Goal: Task Accomplishment & Management: Manage account settings

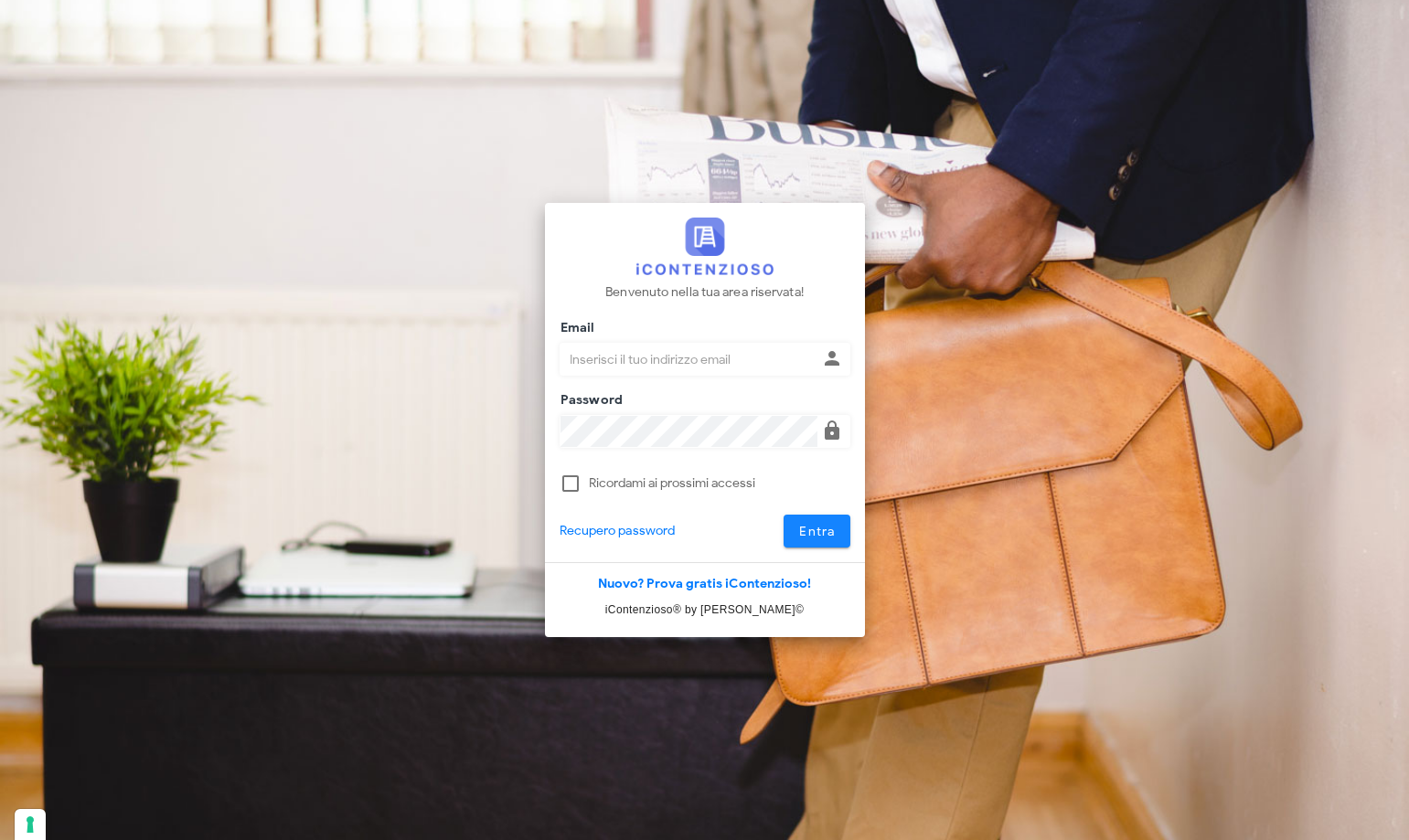
type input "p.rizza@studioassociatoadrev.it"
click at [812, 538] on span "Entra" at bounding box center [816, 532] width 38 height 15
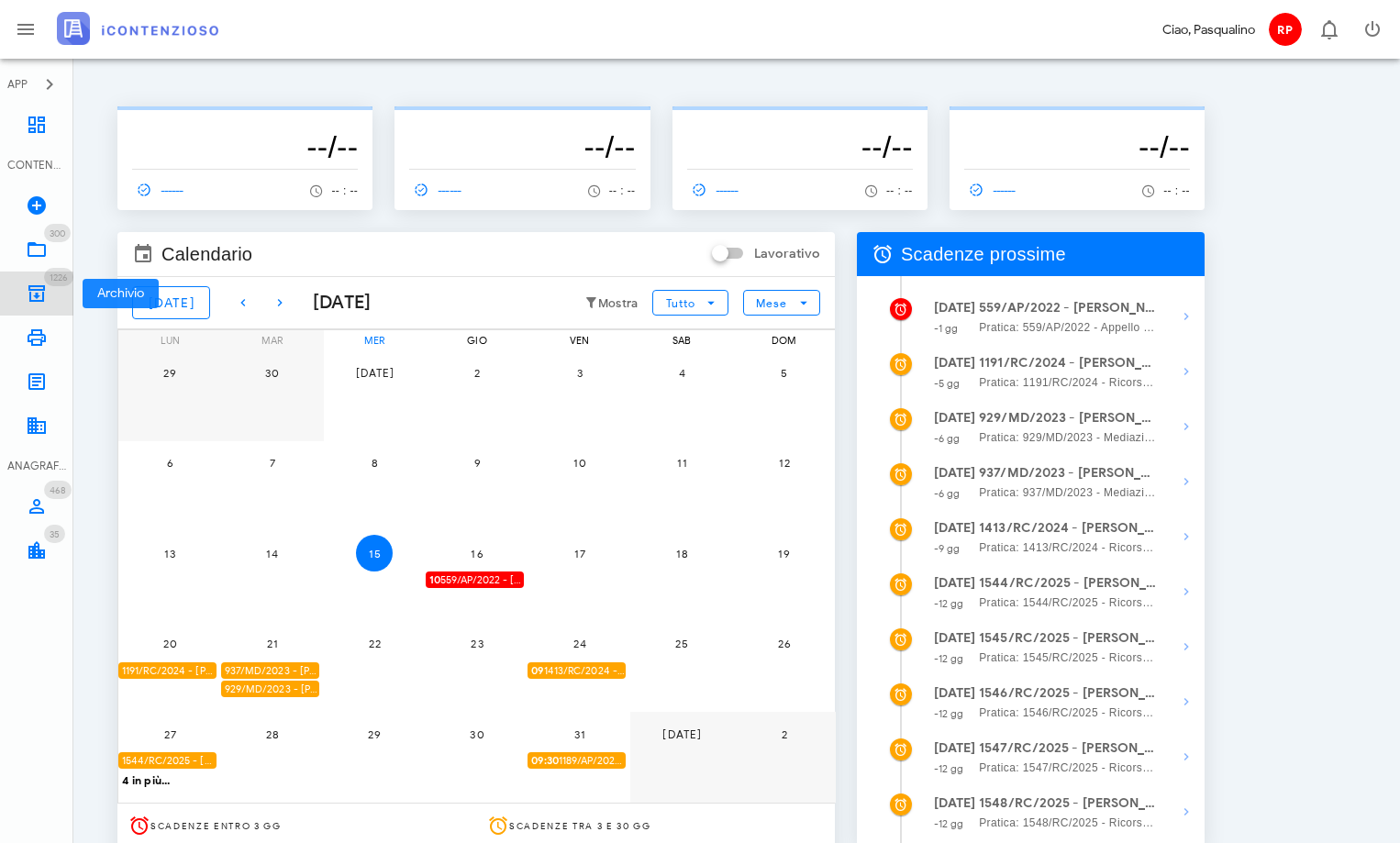
click at [29, 293] on icon at bounding box center [37, 293] width 22 height 22
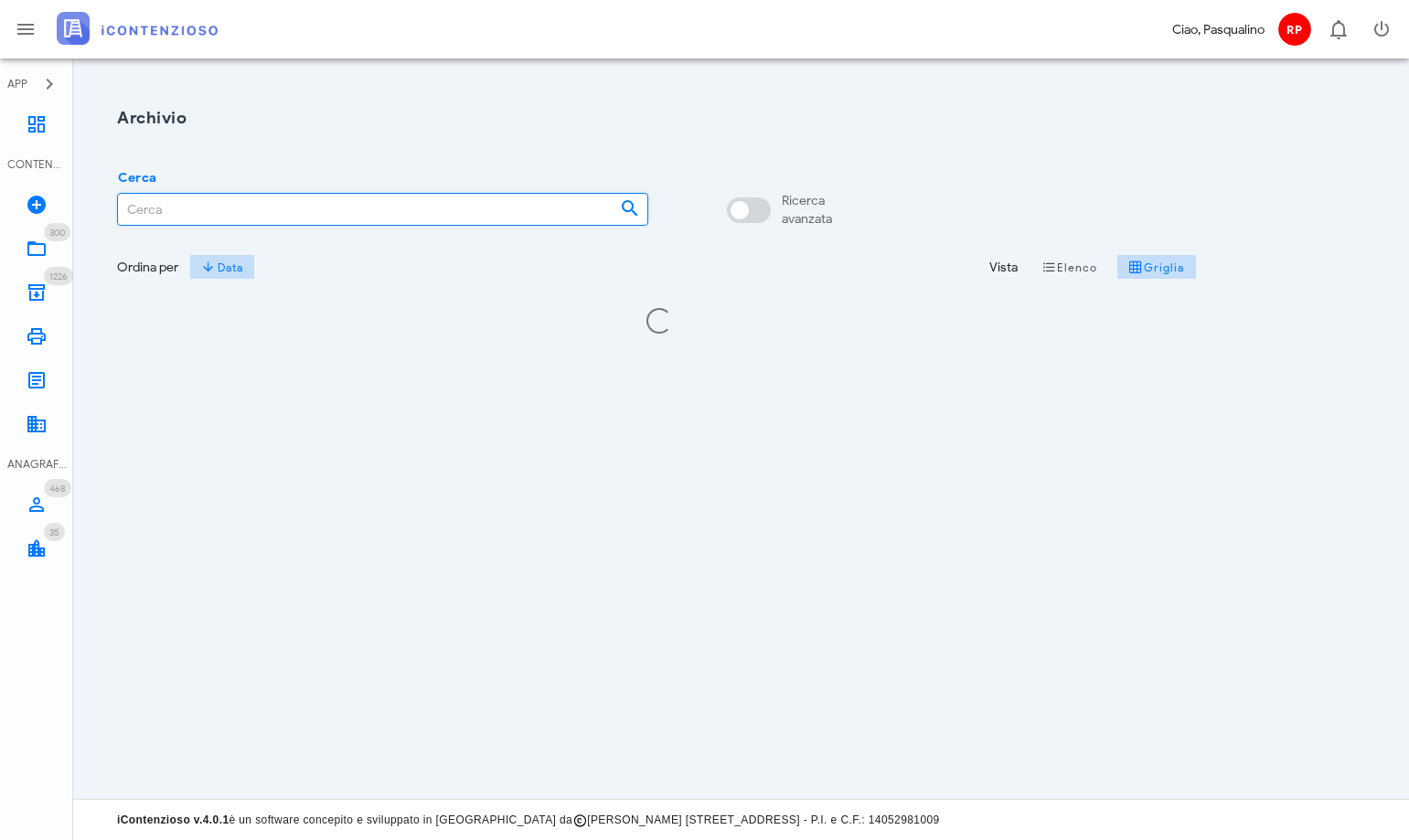
click at [361, 210] on input "Cerca" at bounding box center [361, 209] width 488 height 31
drag, startPoint x: 186, startPoint y: 208, endPoint x: -572, endPoint y: 116, distance: 763.6
click at [0, 116] on html "APP Dashboard CONTENZIOSO Nuovo Contenzioso 300 In Lavorazione 300 1226 Archivi…" at bounding box center [704, 420] width 1409 height 840
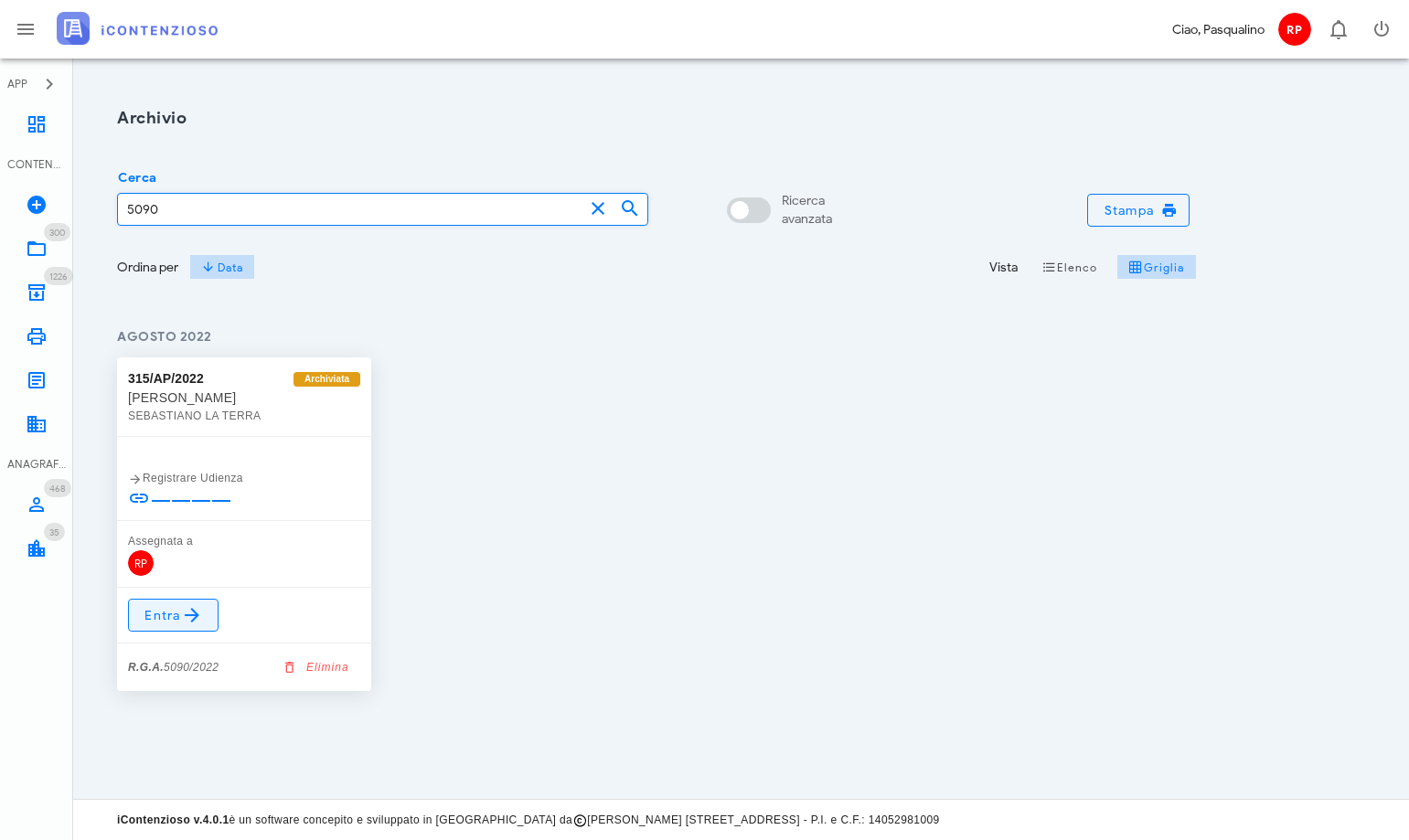
type input "5090"
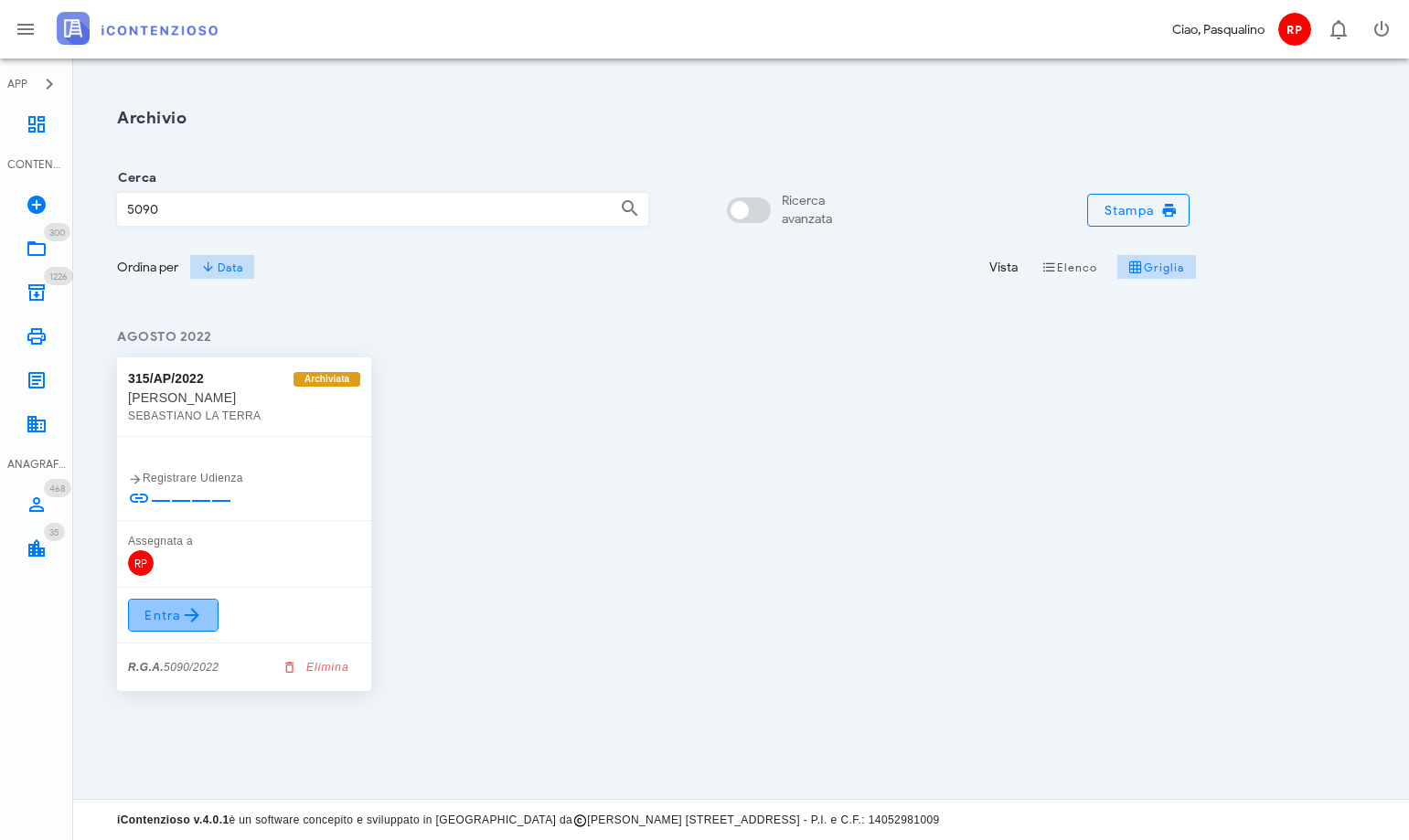
click at [174, 607] on span "Entra" at bounding box center [173, 615] width 60 height 22
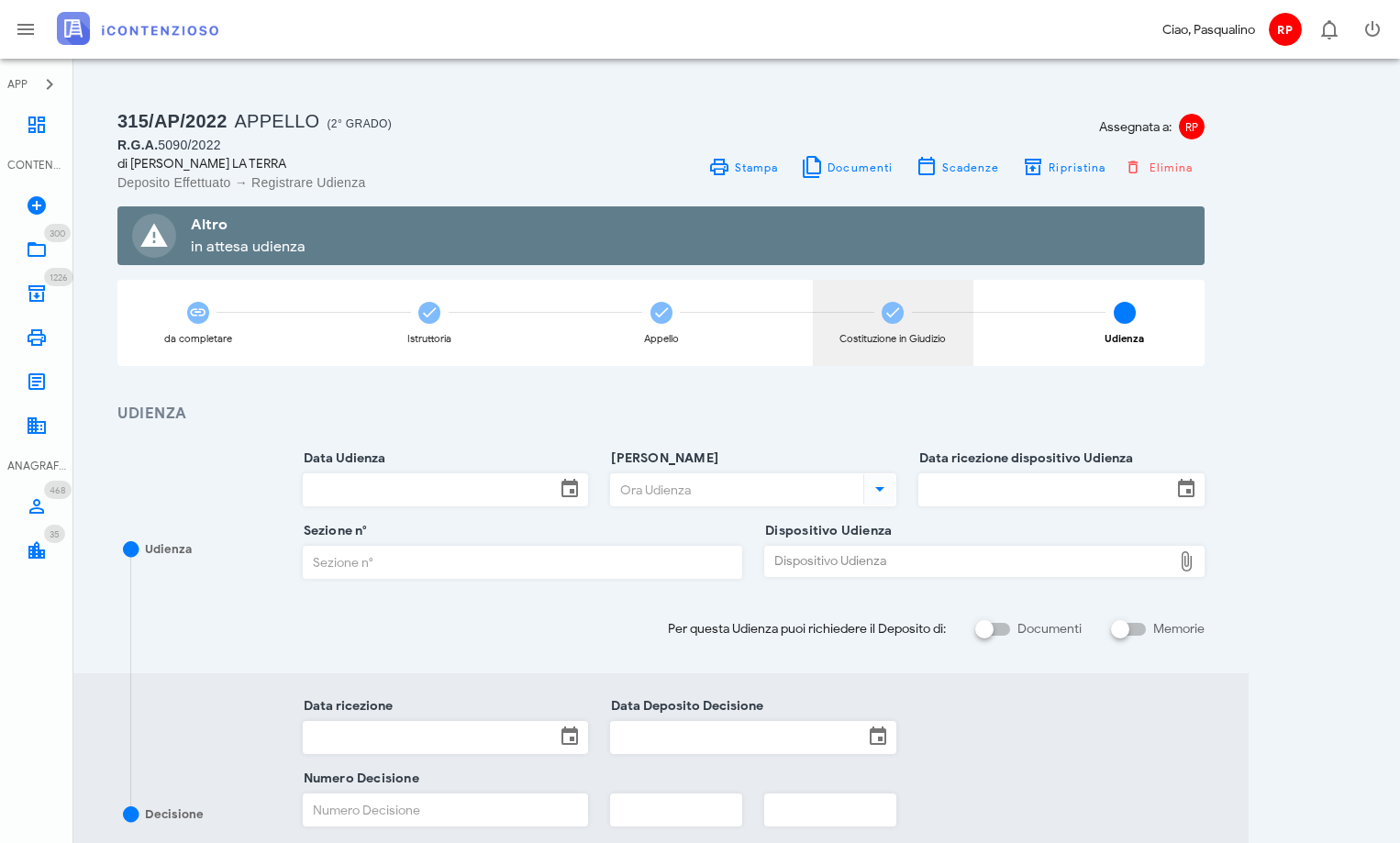
click at [893, 313] on icon at bounding box center [892, 312] width 18 height 18
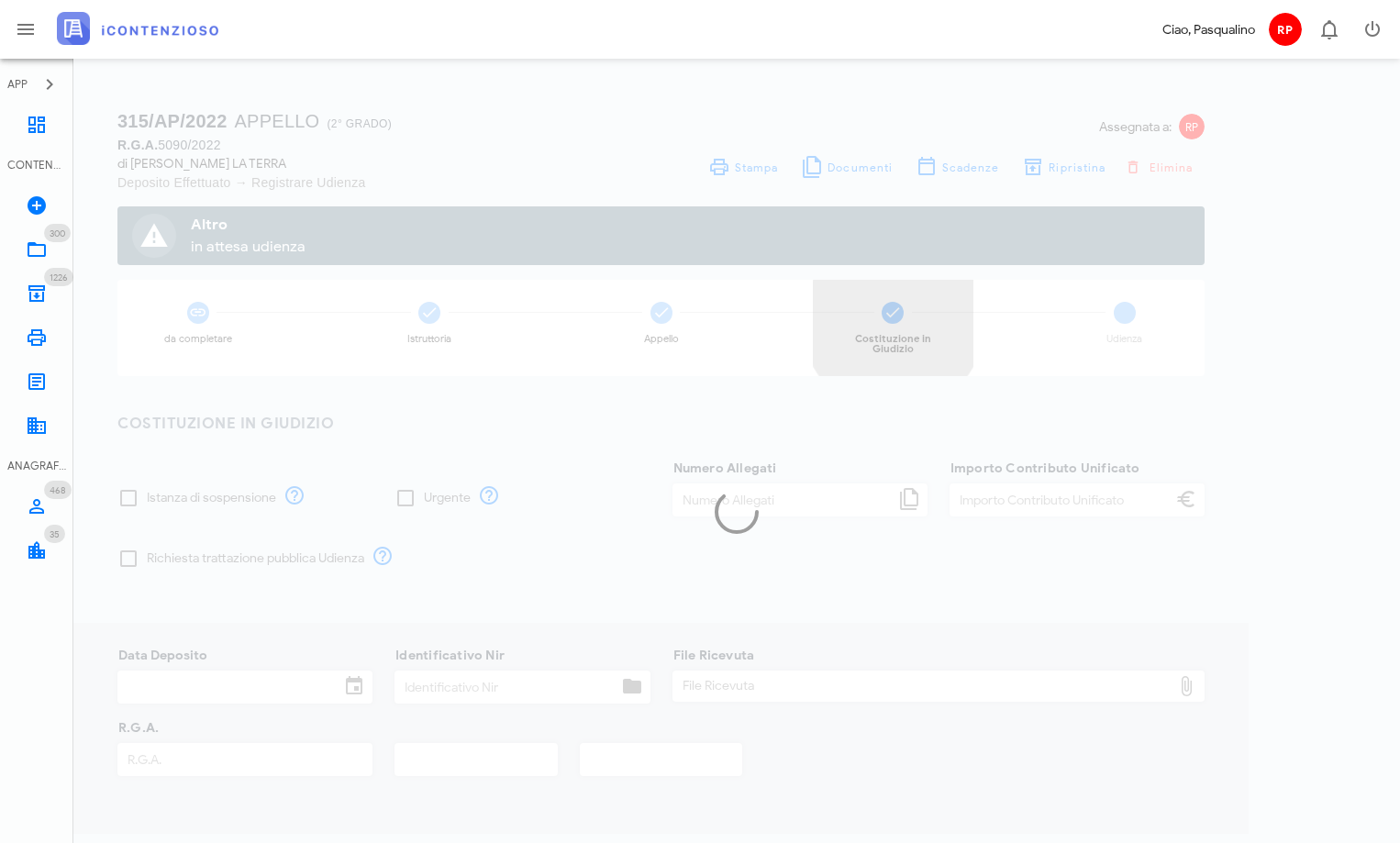
type input "30,00"
type input "29/09/2022"
type input "298"
type input "5090"
type input "2022"
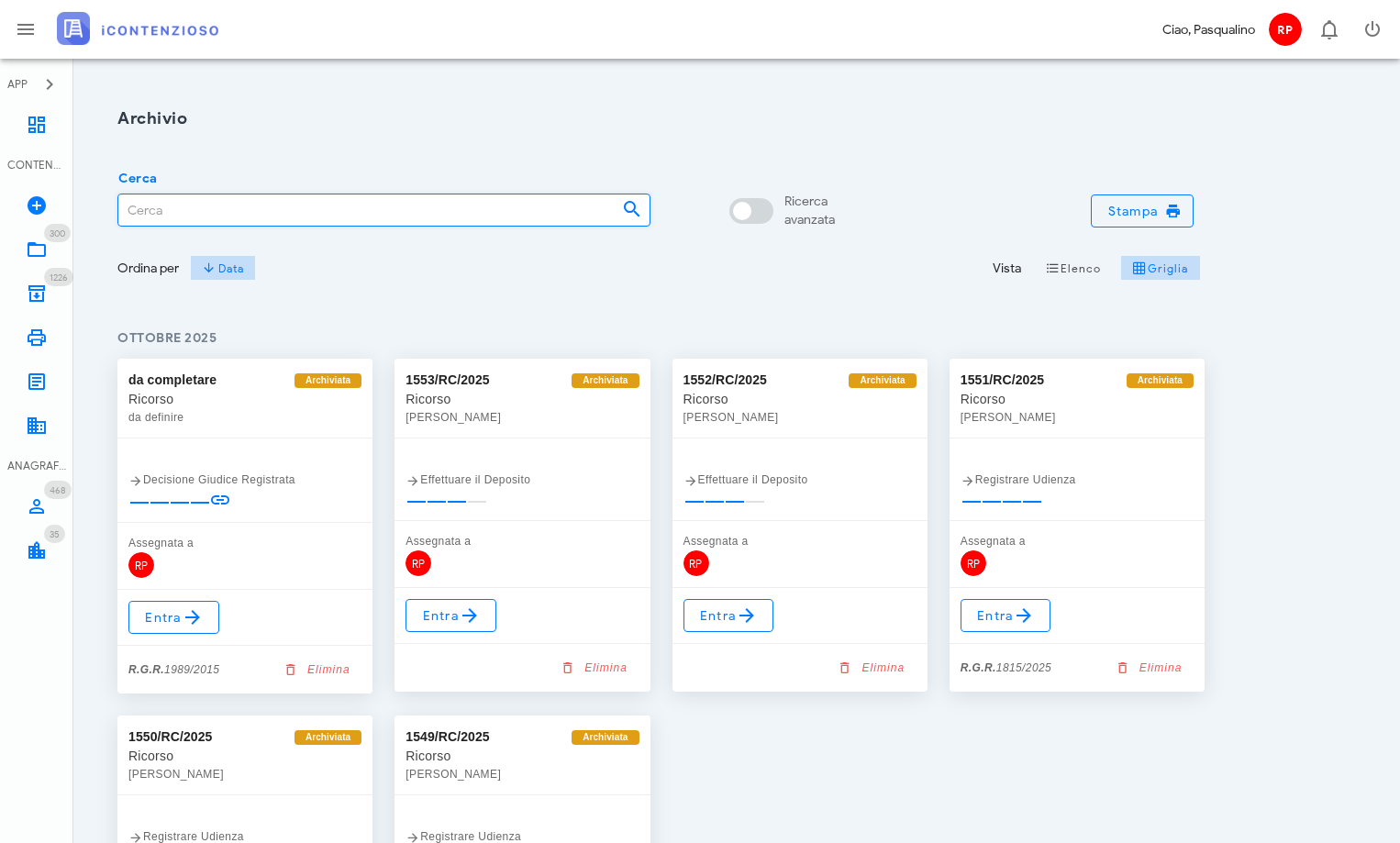
click at [189, 211] on input "Cerca" at bounding box center [363, 210] width 489 height 31
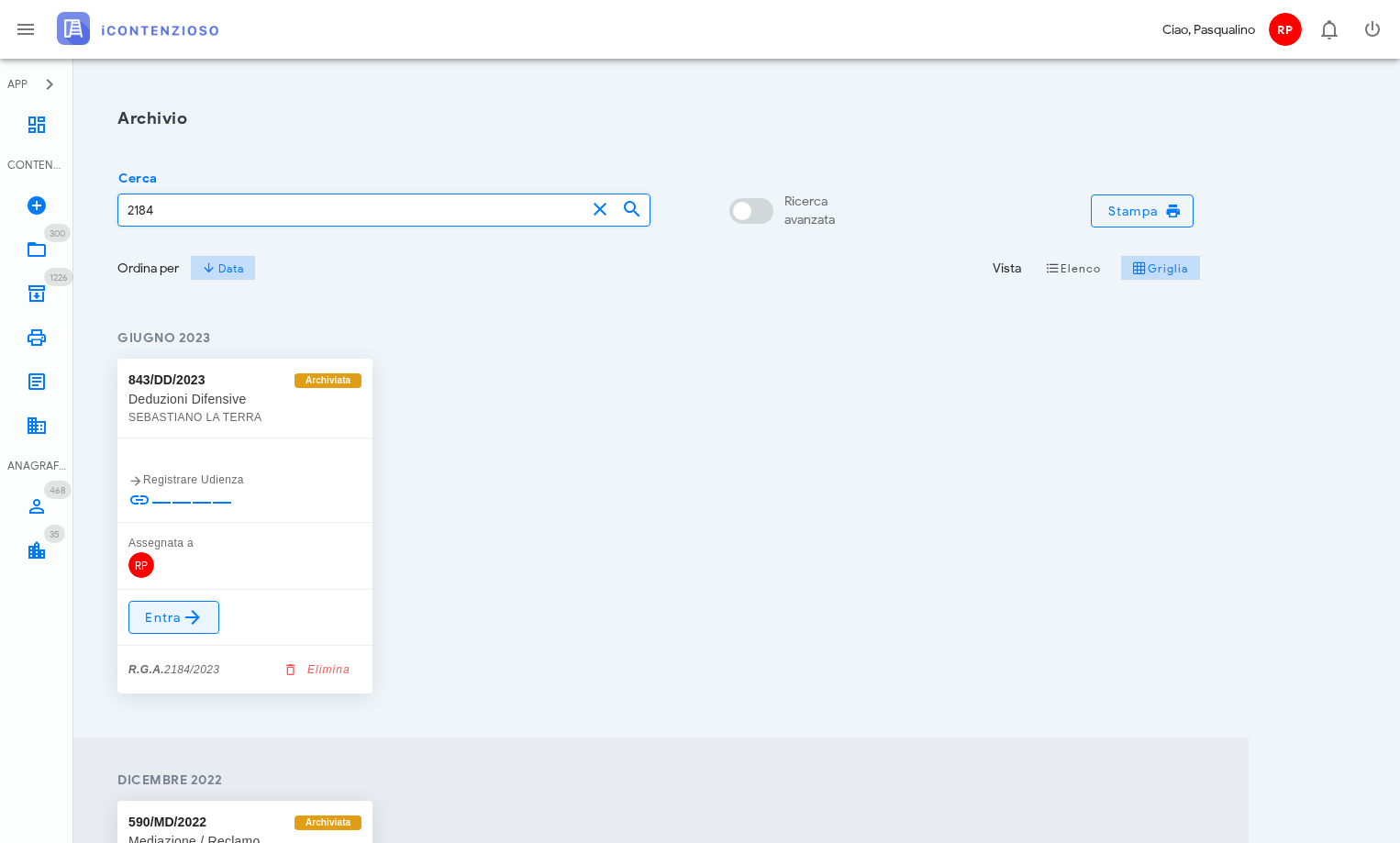
type input "2184"
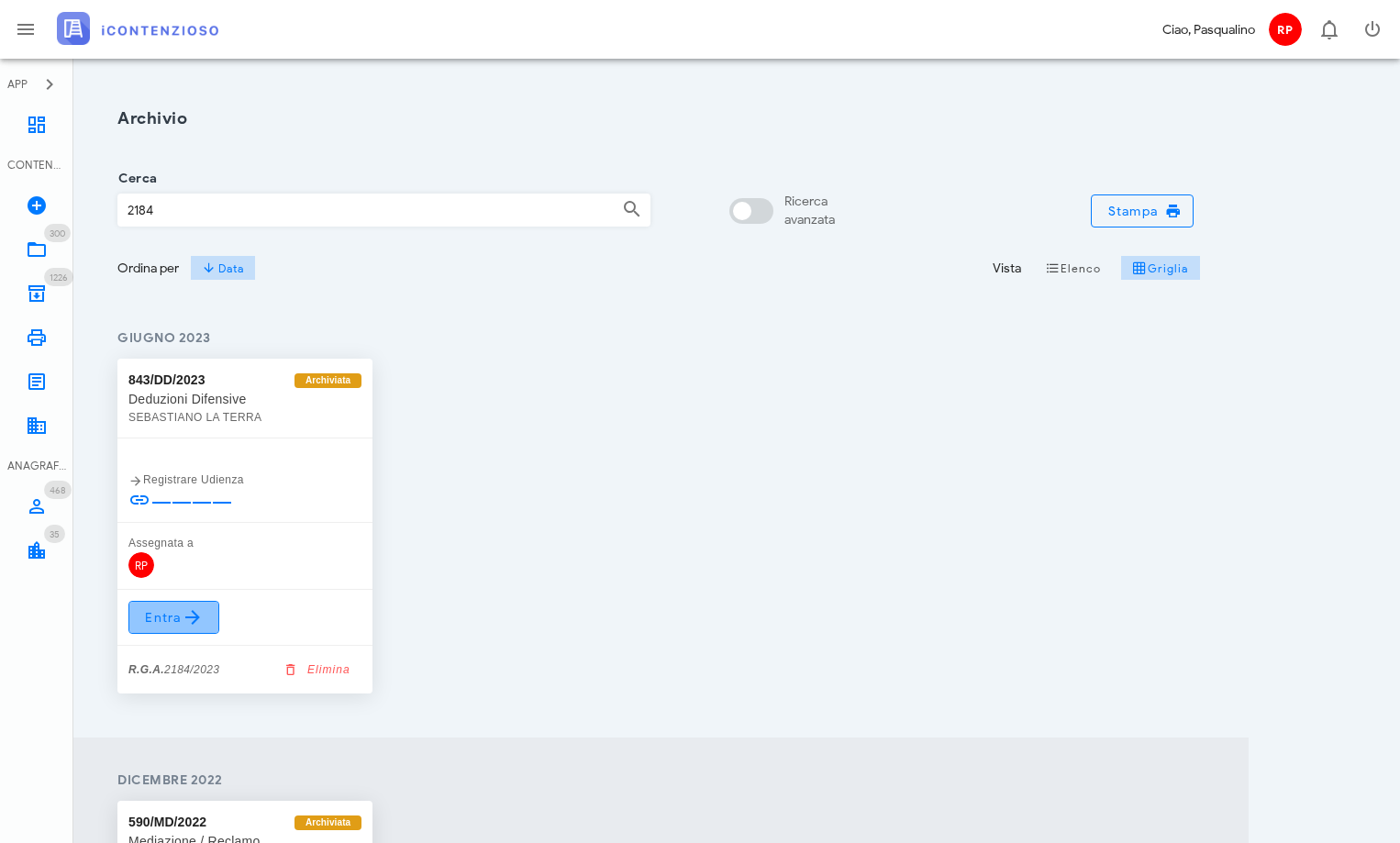
click at [175, 618] on span "Entra" at bounding box center [174, 617] width 60 height 22
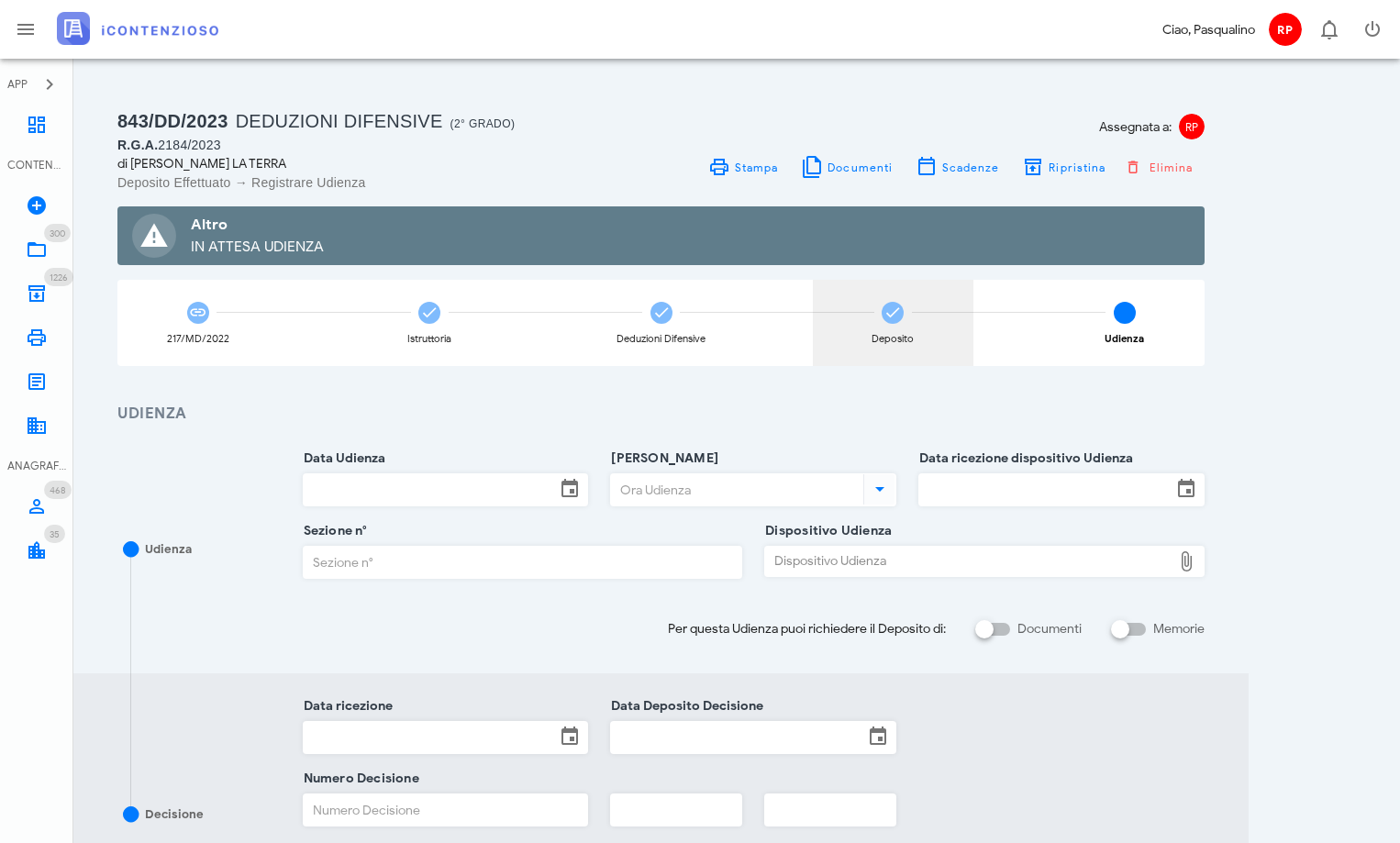
click at [883, 308] on span at bounding box center [892, 312] width 22 height 22
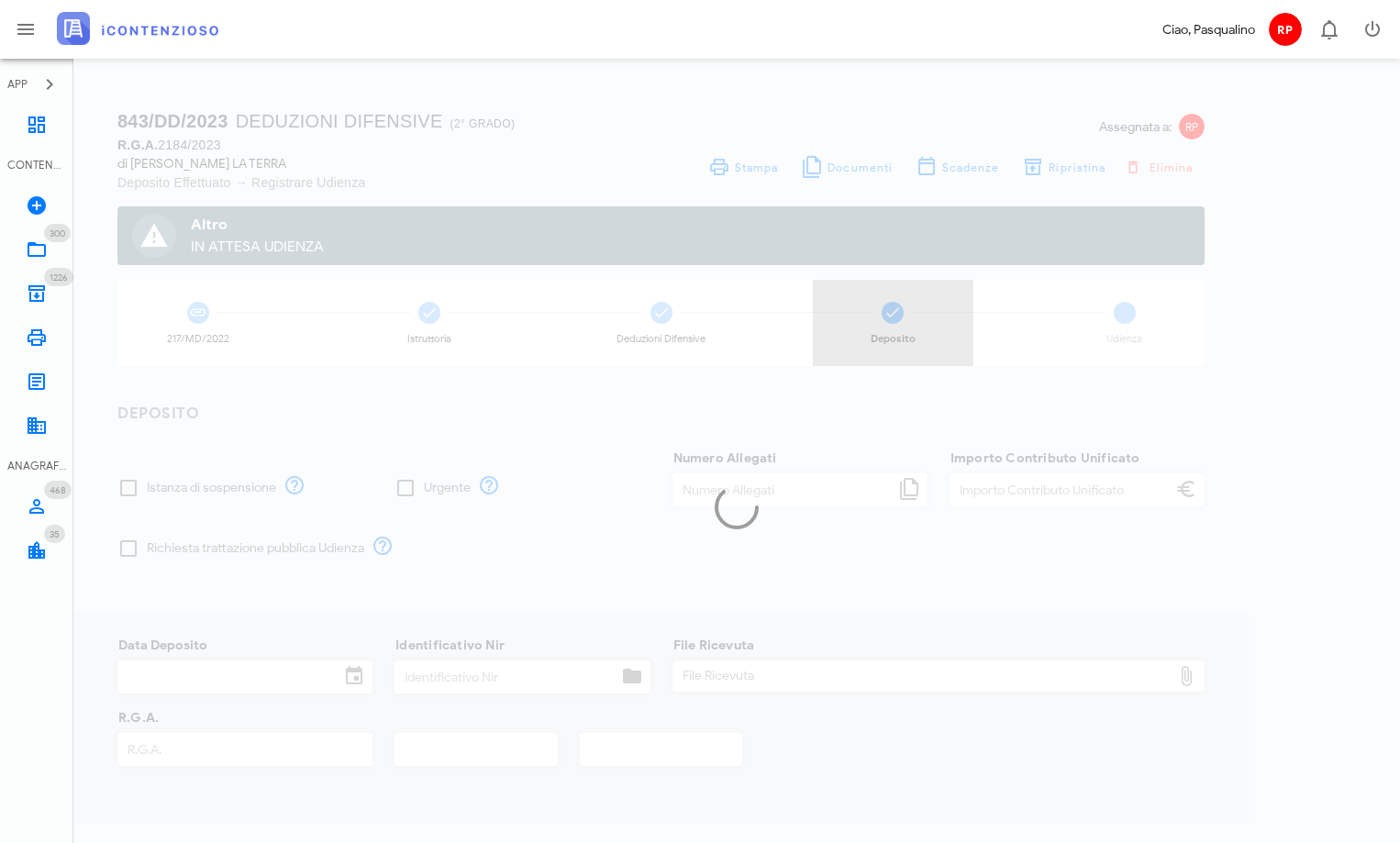
type input "60,00"
type input "[DATE]"
type input "299"
type input "2184"
type input "2023"
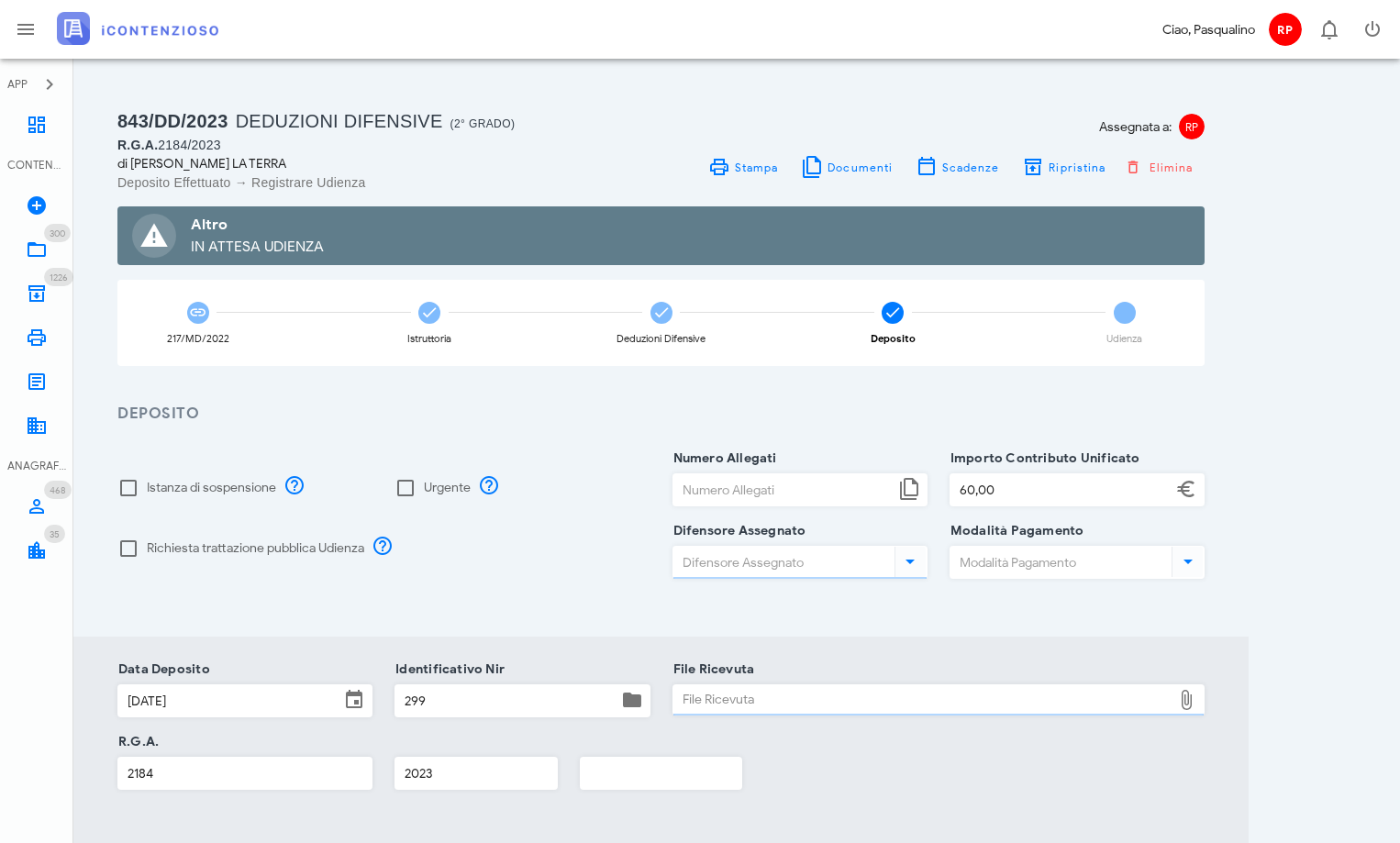
type input "[PERSON_NAME]"
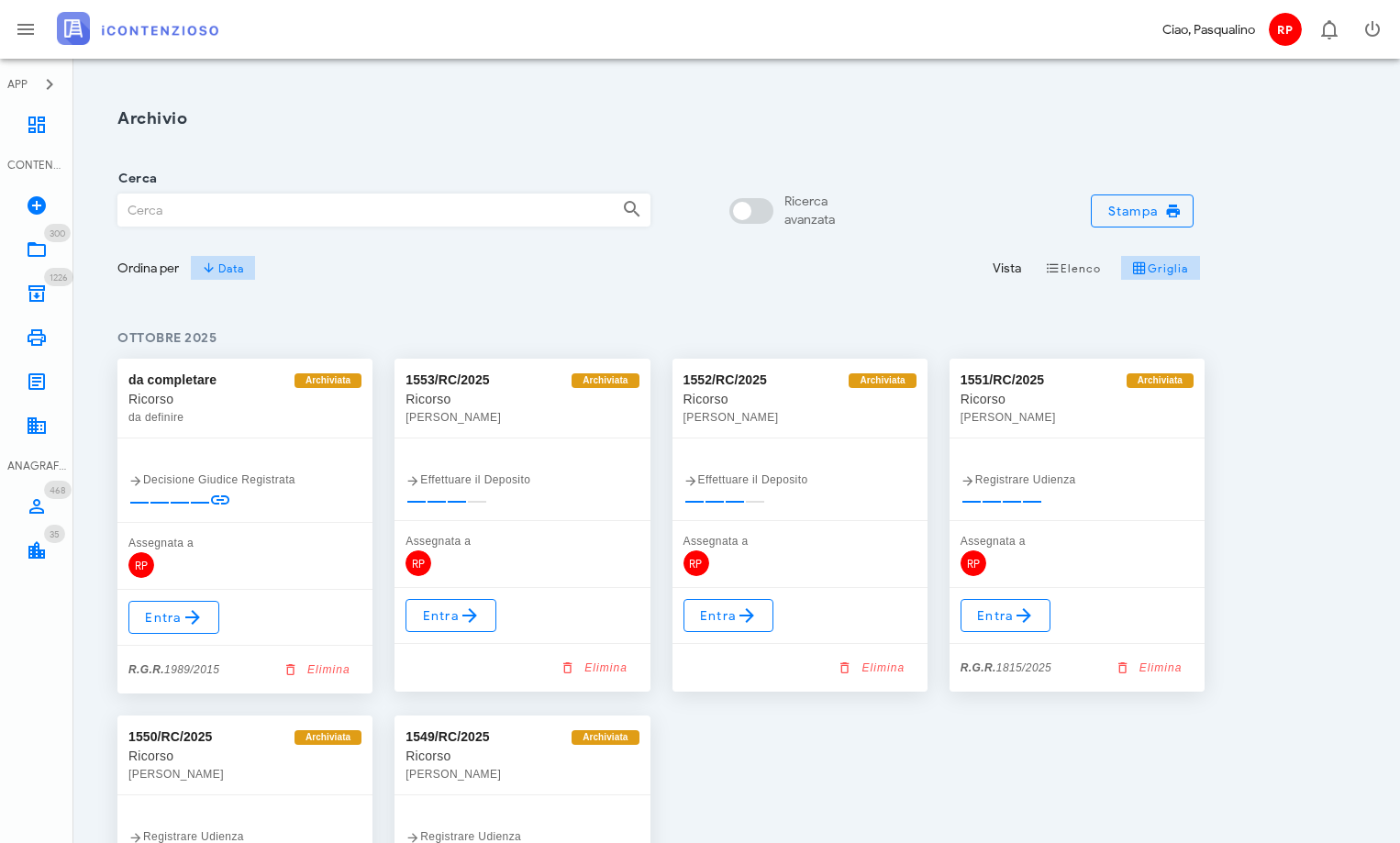
click at [202, 199] on input "Cerca" at bounding box center [363, 210] width 489 height 31
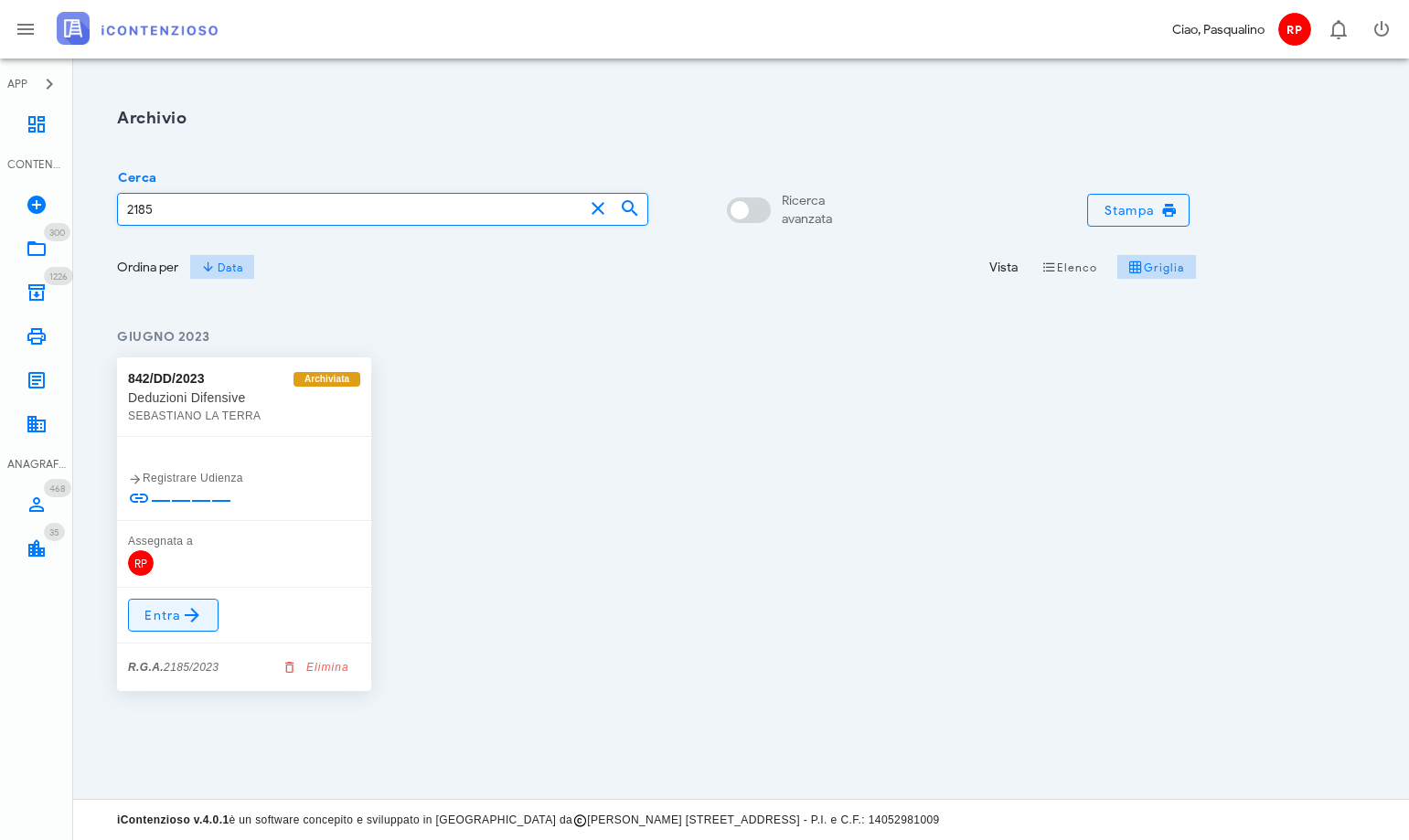
type input "2185"
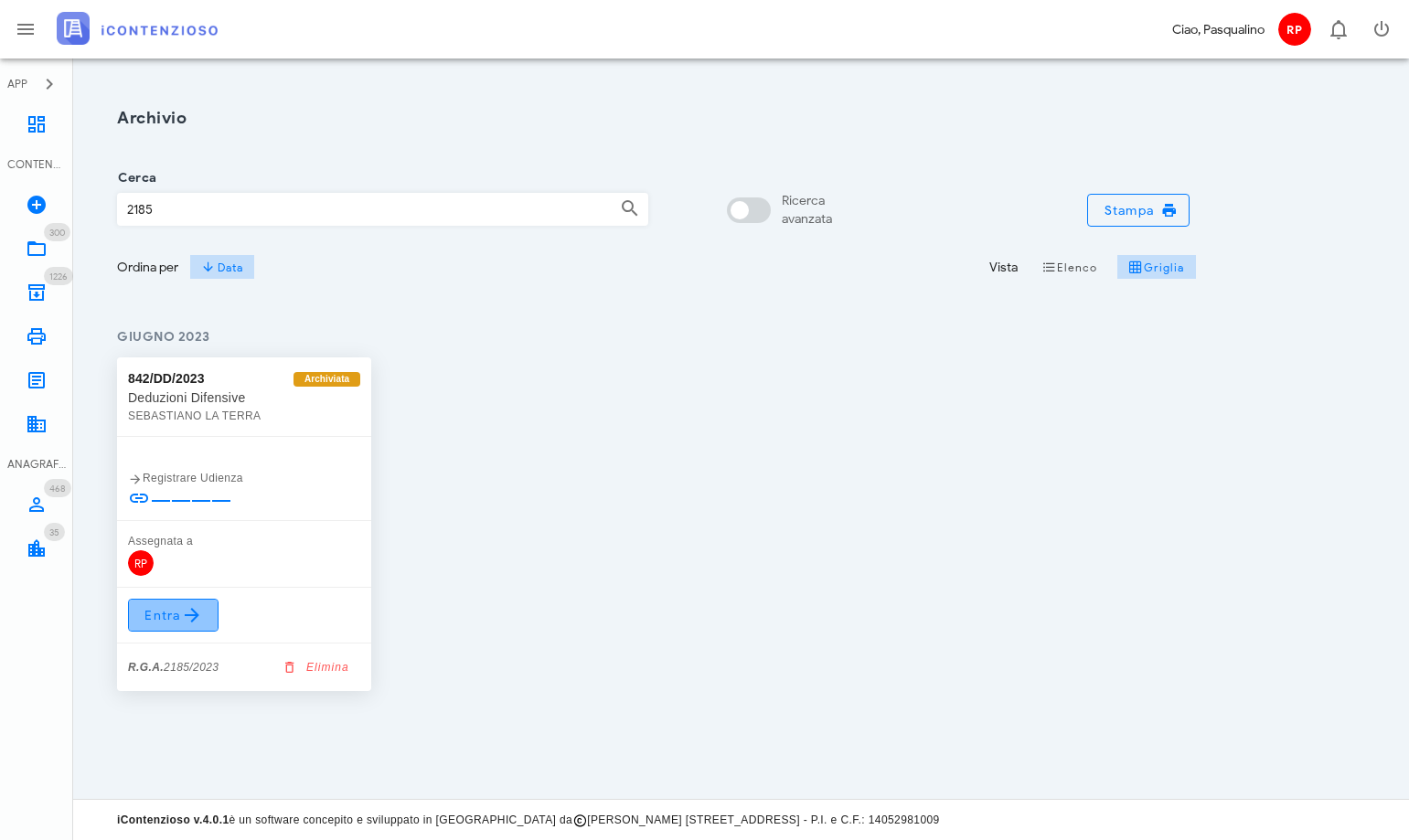
click at [160, 624] on span "Entra" at bounding box center [173, 615] width 60 height 22
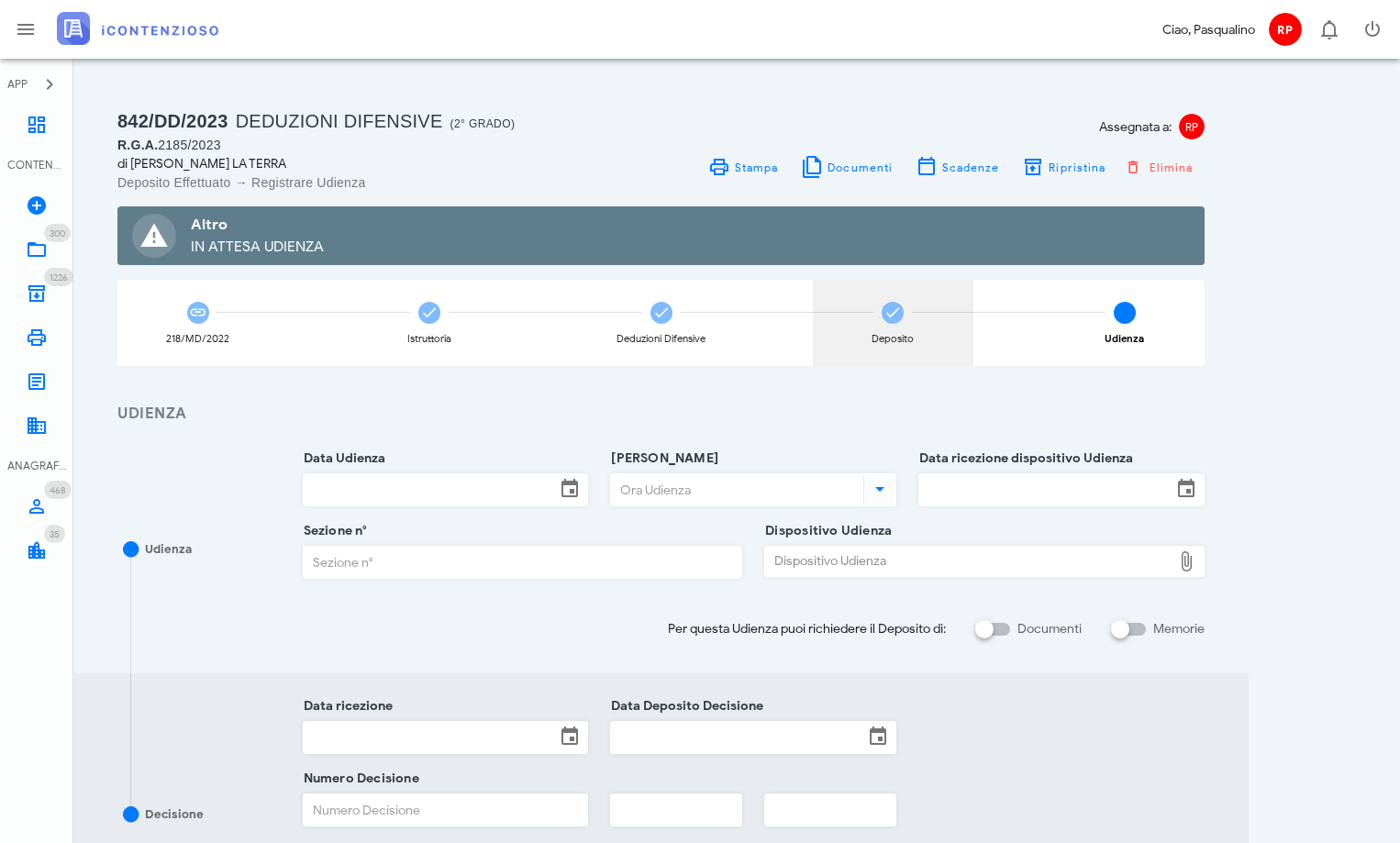
click at [899, 316] on icon at bounding box center [892, 312] width 18 height 18
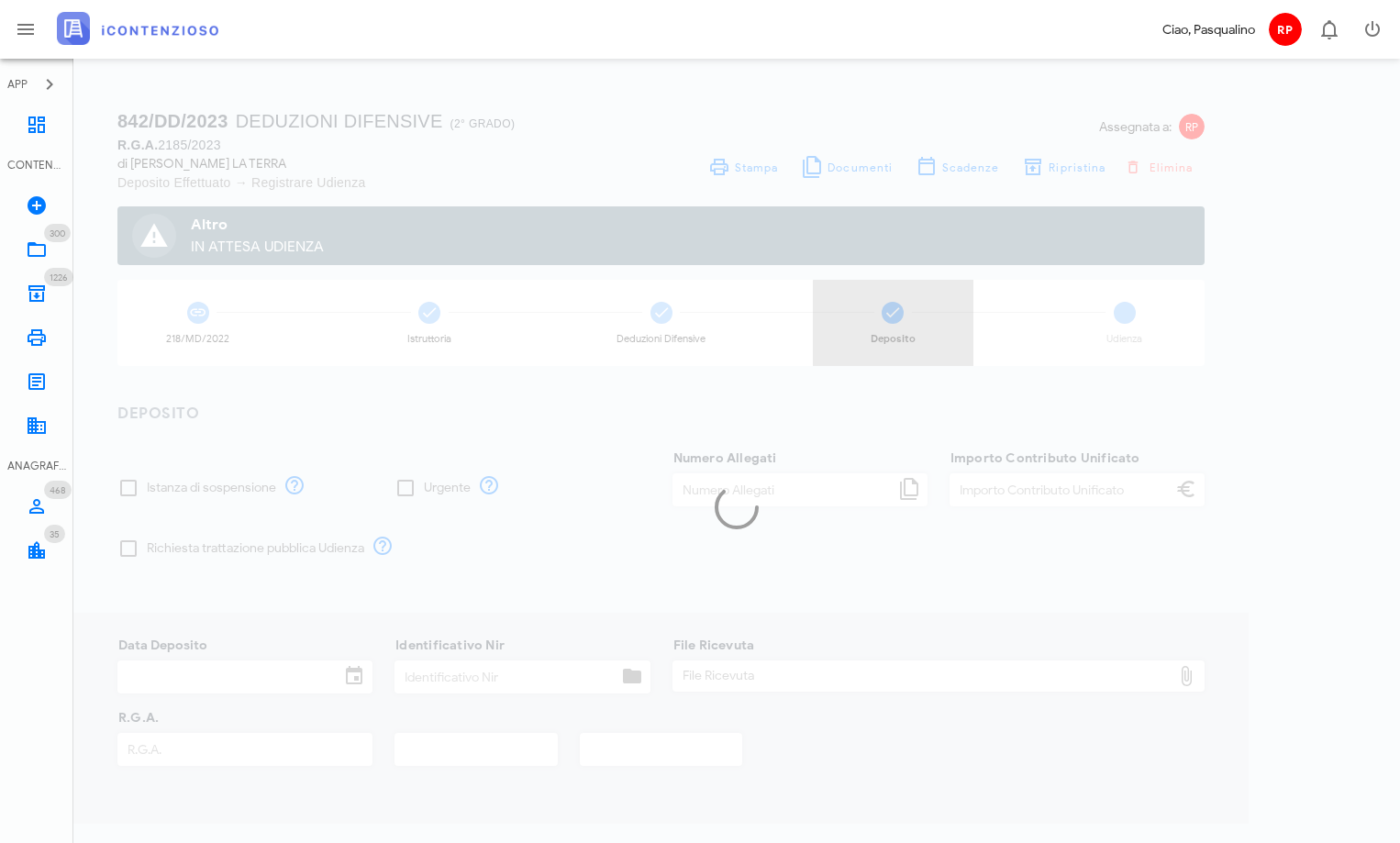
type input "30,00"
type input "19/06/2023"
type input "299"
type input "2185"
type input "2023"
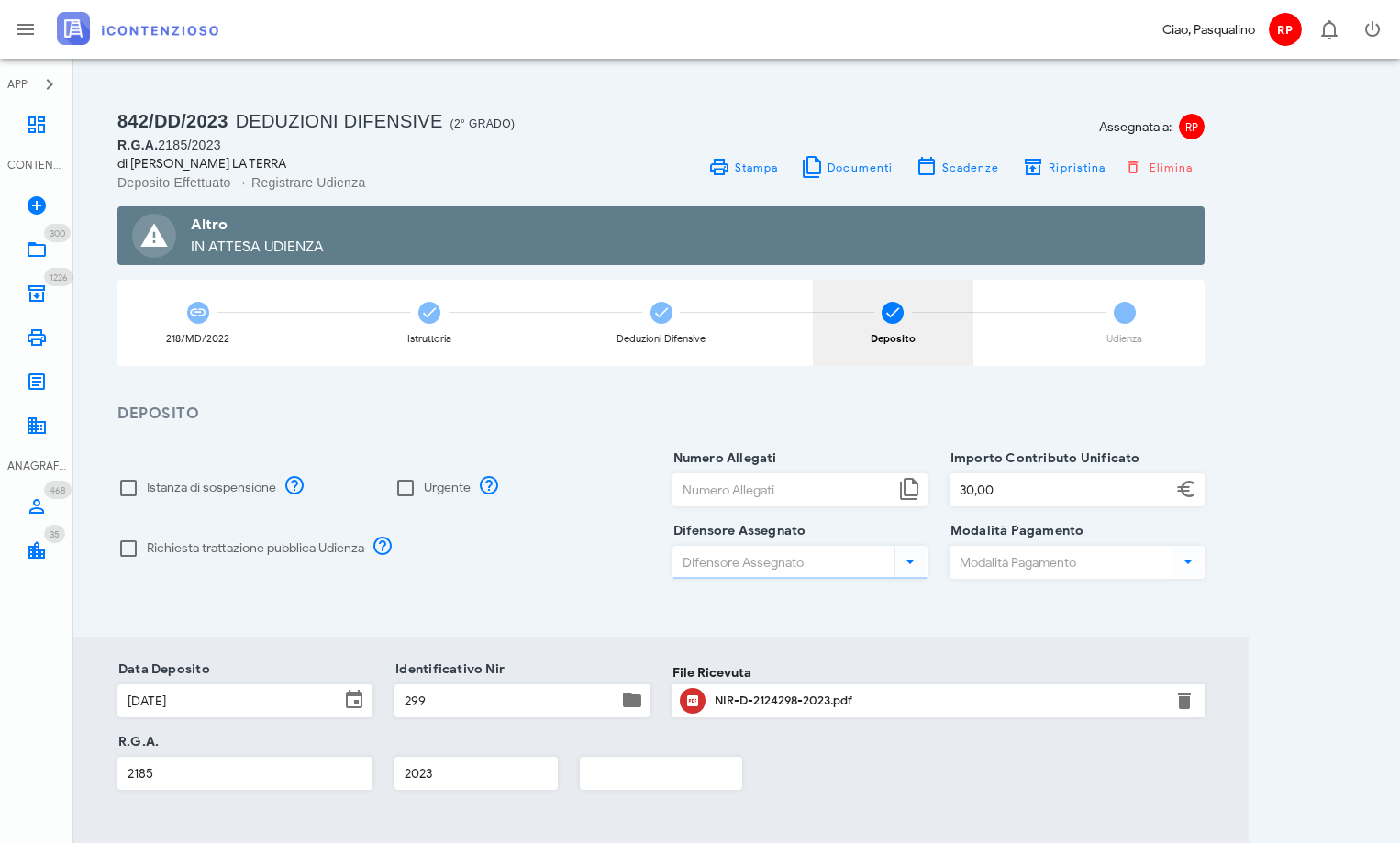
type input "Pasqualino Rizza"
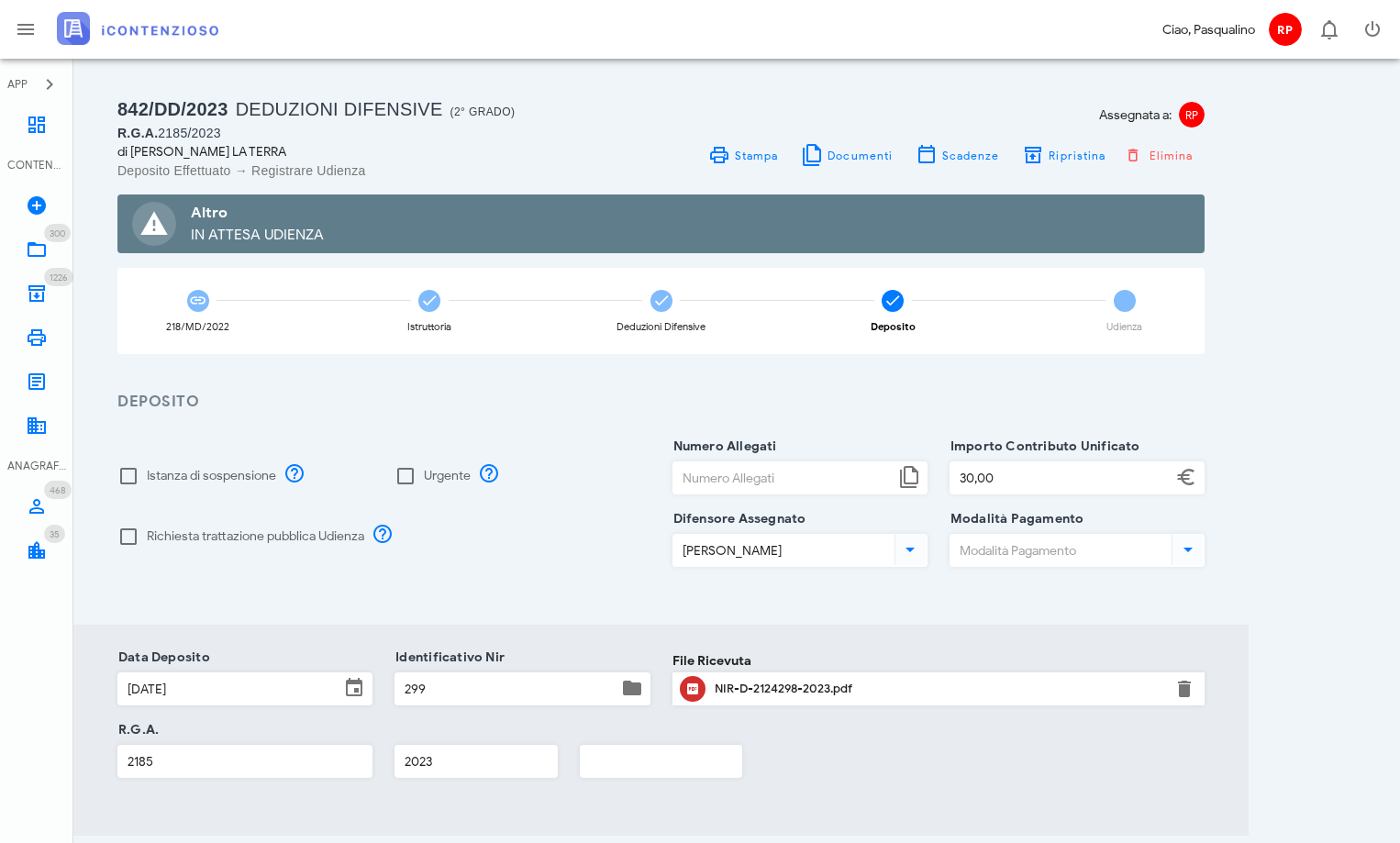
scroll to position [178, 0]
